Goal: Understand site structure: Understand site structure

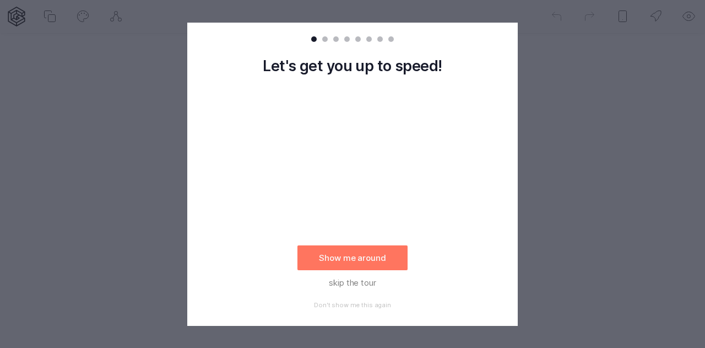
click at [574, 80] on rect at bounding box center [352, 174] width 705 height 348
click at [354, 277] on button "skip the tour" at bounding box center [353, 282] width 110 height 25
click at [464, 240] on div "Let's get you up to speed! Show me around skip the tour Don't show me this again" at bounding box center [352, 187] width 245 height 256
click at [323, 42] on div at bounding box center [352, 41] width 331 height 15
click at [324, 39] on div at bounding box center [325, 39] width 6 height 6
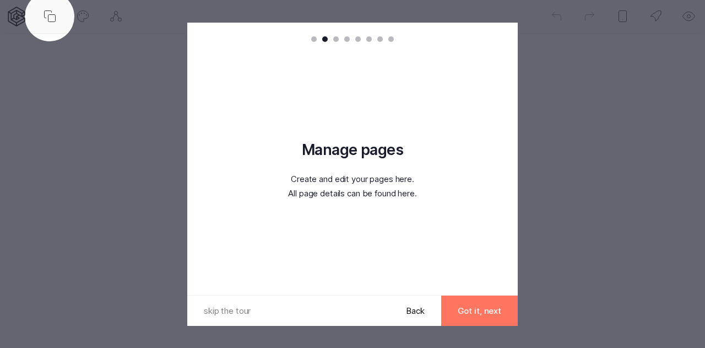
click at [337, 39] on div at bounding box center [336, 39] width 6 height 6
